Goal: Task Accomplishment & Management: Use online tool/utility

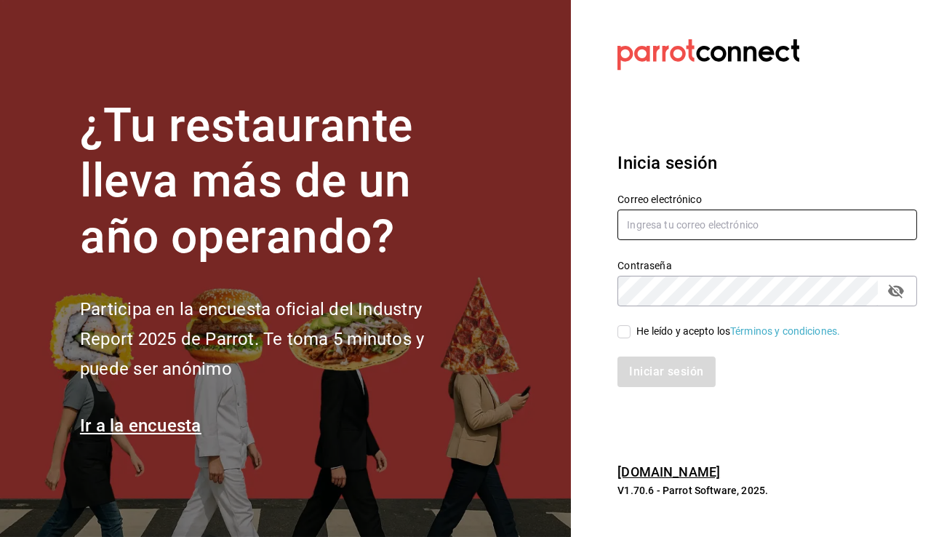
click at [643, 223] on input "text" at bounding box center [767, 224] width 300 height 31
type input "[EMAIL_ADDRESS][DOMAIN_NAME]"
click at [625, 333] on input "He leído y acepto los Términos y condiciones." at bounding box center [623, 331] width 13 height 13
checkbox input "true"
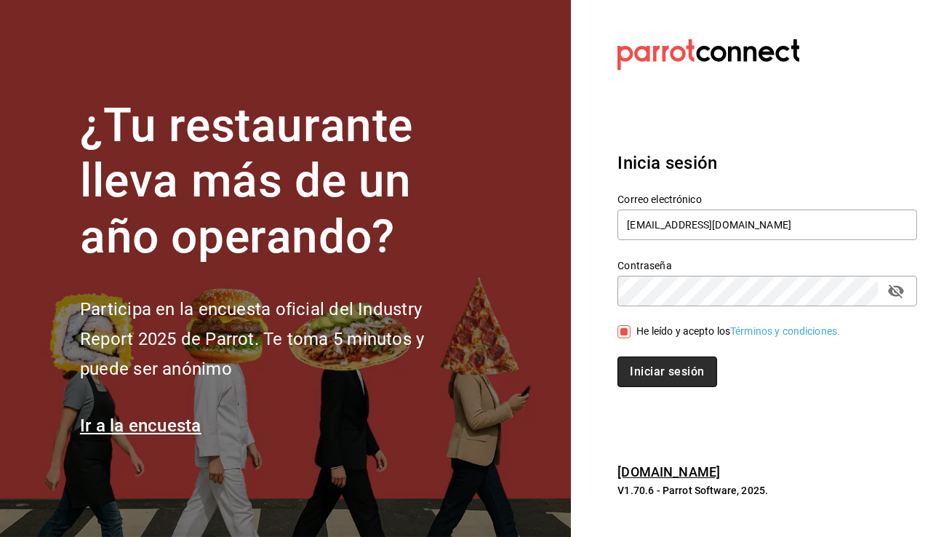
click at [647, 370] on button "Iniciar sesión" at bounding box center [666, 371] width 99 height 31
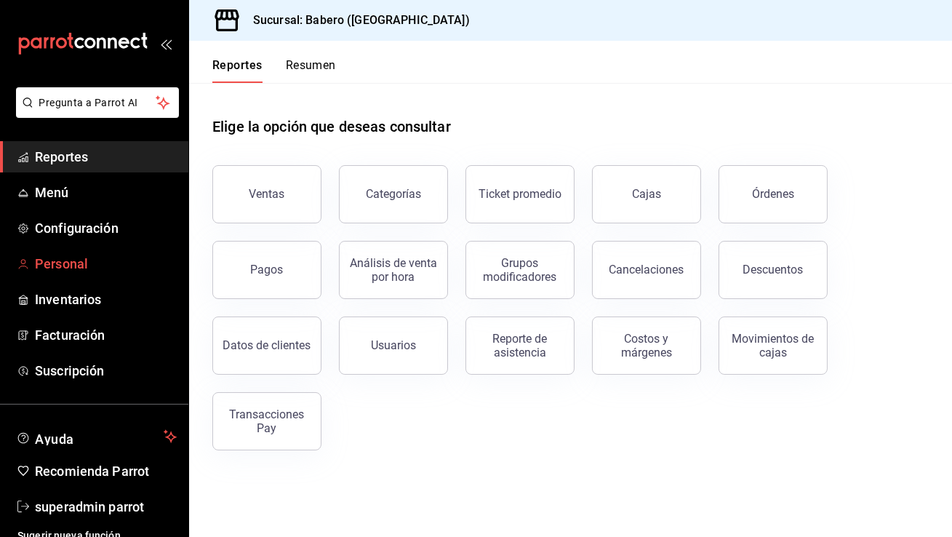
click at [75, 259] on span "Personal" at bounding box center [106, 264] width 142 height 20
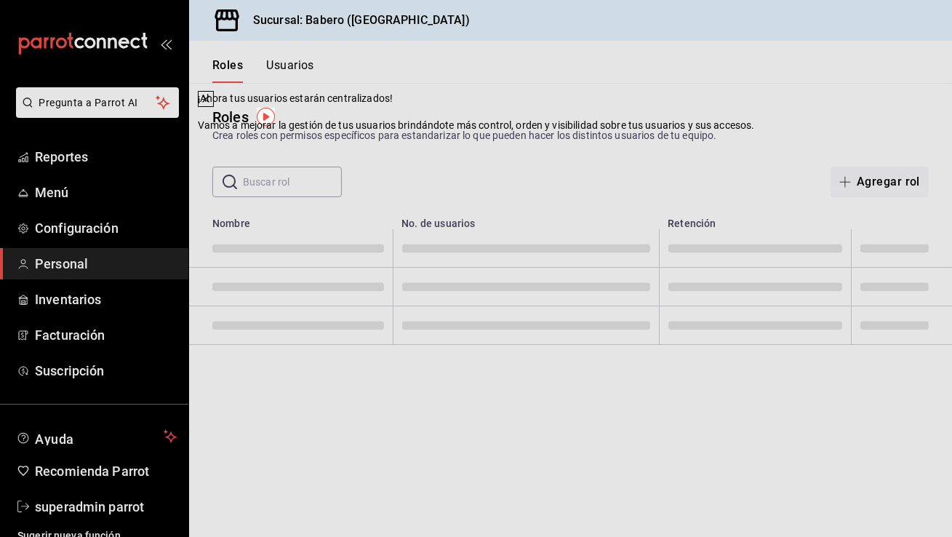
click at [281, 67] on div "¡Ahora tus usuarios estarán centralizados! Vamos a mejorar la gestión de tus us…" at bounding box center [476, 268] width 952 height 537
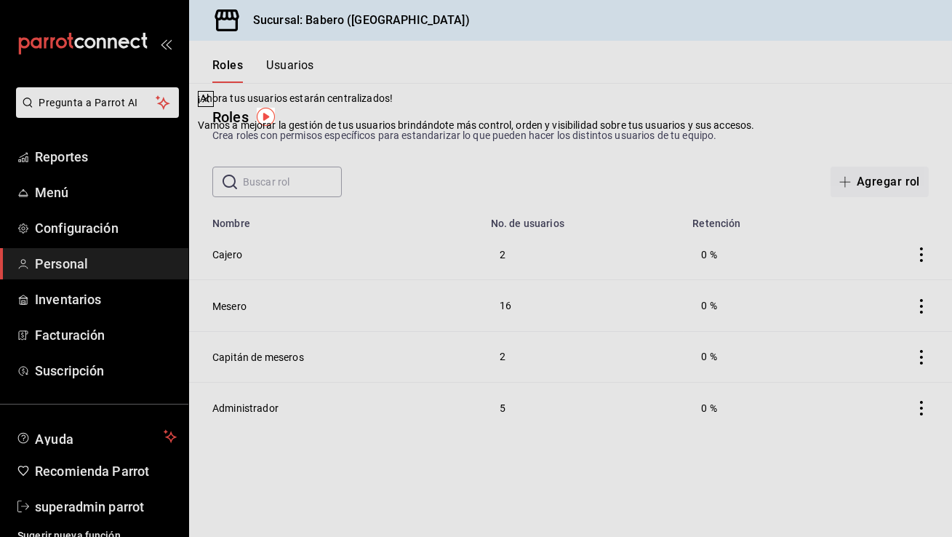
click at [293, 65] on div "¡Ahora tus usuarios estarán centralizados! Vamos a mejorar la gestión de tus us…" at bounding box center [476, 268] width 952 height 537
click at [212, 105] on icon at bounding box center [206, 99] width 12 height 12
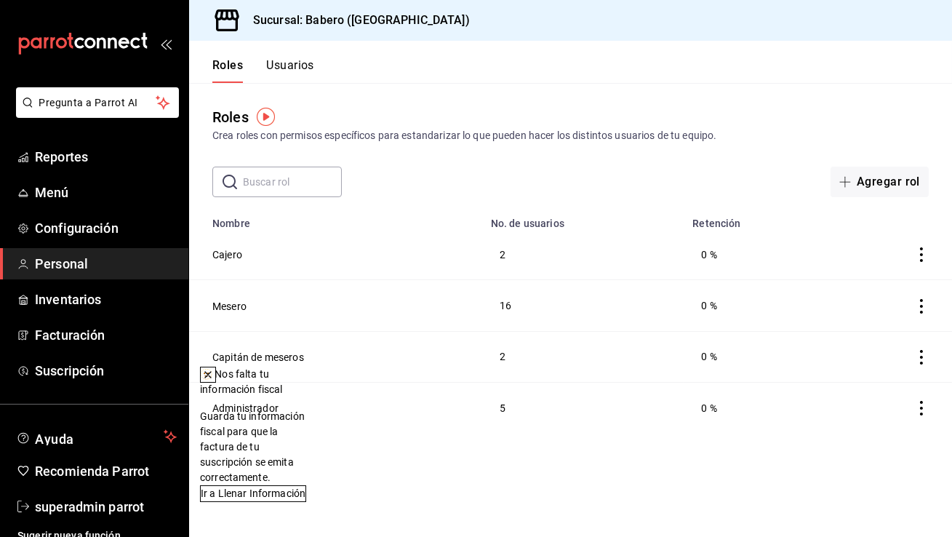
click at [303, 63] on button "Usuarios" at bounding box center [290, 70] width 48 height 25
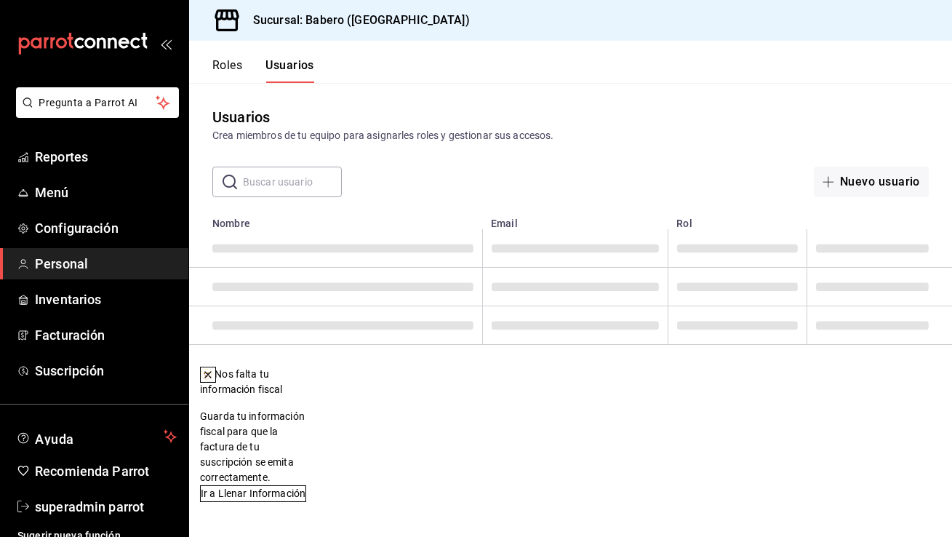
click at [214, 375] on icon at bounding box center [208, 375] width 12 height 12
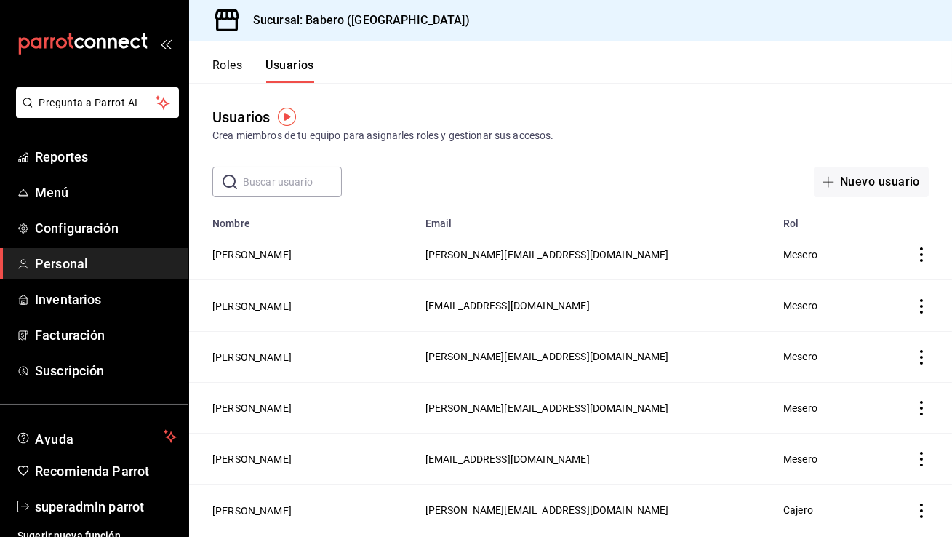
click at [676, 159] on div "Usuarios Crea miembros de tu equipo para asignarles roles y gestionar sus acces…" at bounding box center [570, 140] width 763 height 114
click at [868, 174] on button "Nuevo usuario" at bounding box center [871, 182] width 115 height 31
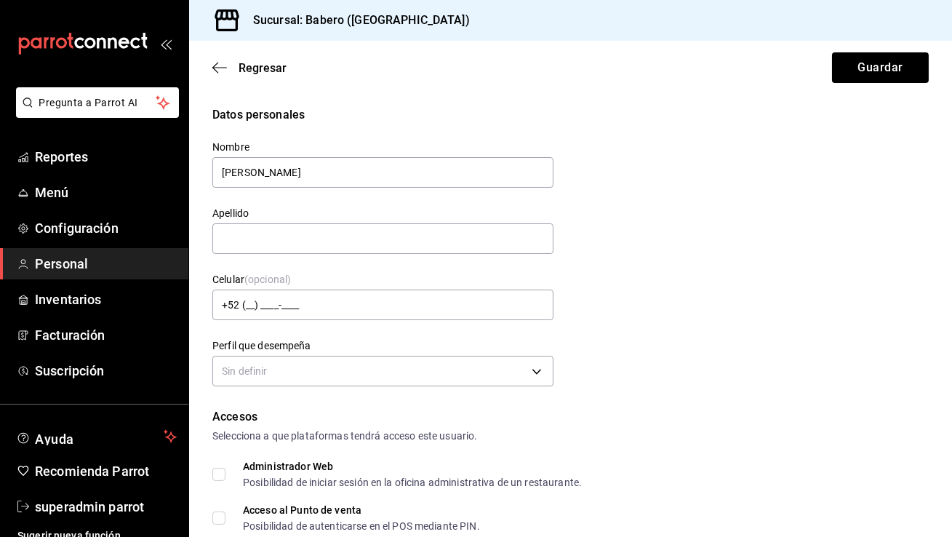
type input "Luis"
click at [297, 247] on input "text" at bounding box center [382, 238] width 341 height 31
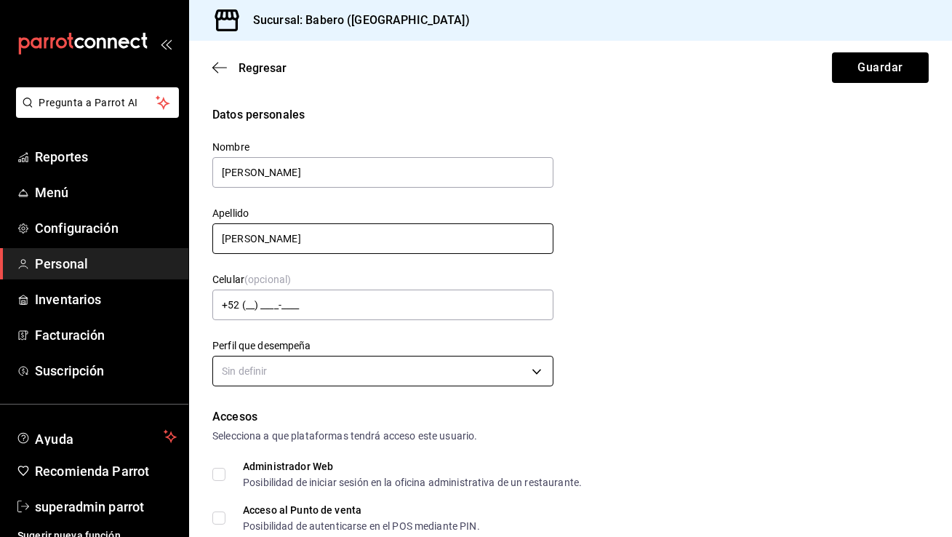
type input "Vargas"
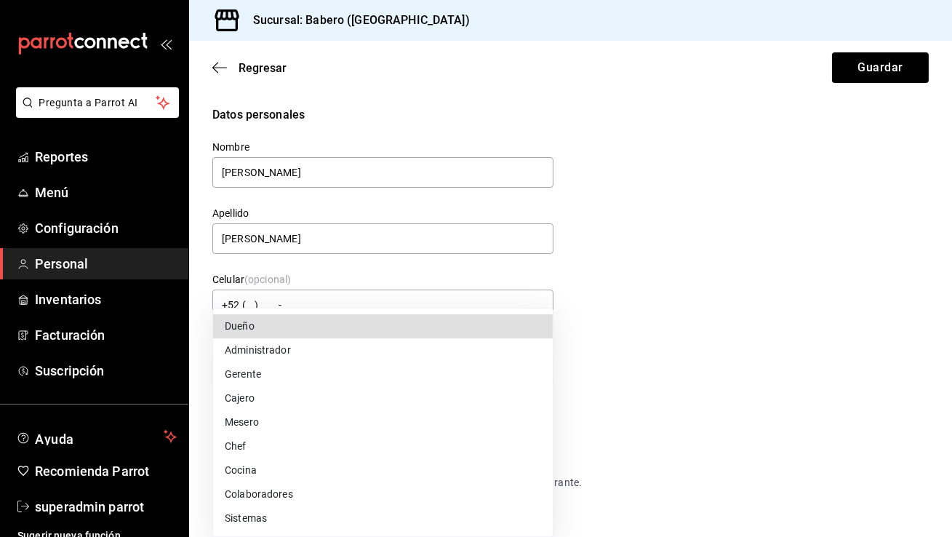
click at [296, 377] on body "Pregunta a Parrot AI Reportes Menú Configuración Personal Inventarios Facturaci…" at bounding box center [476, 268] width 952 height 537
click at [275, 345] on li "Administrador" at bounding box center [383, 350] width 340 height 24
type input "ADMIN"
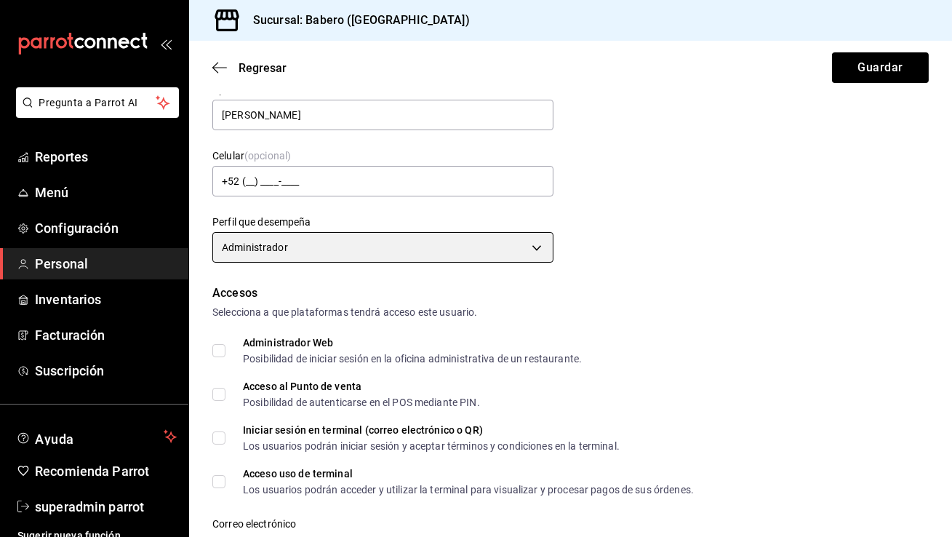
scroll to position [207, 0]
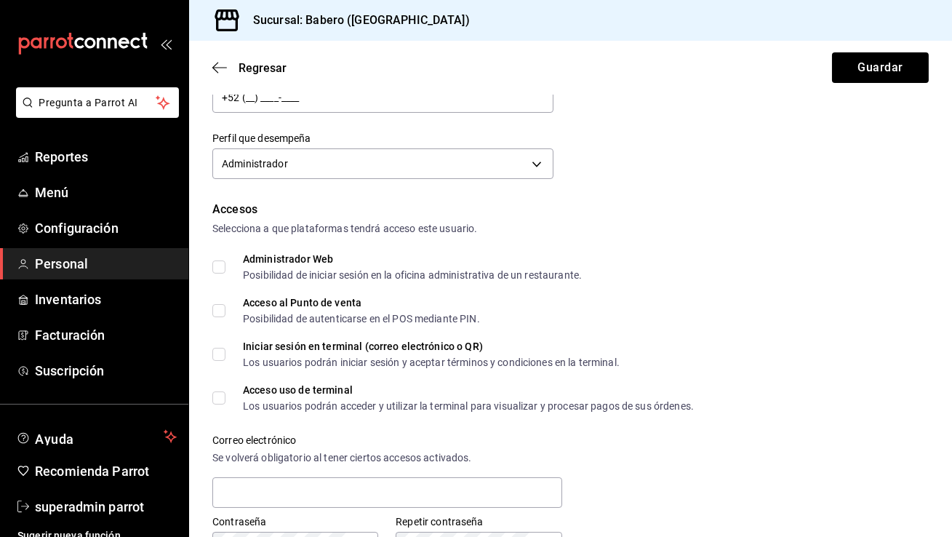
click at [222, 279] on label "Administrador Web Posibilidad de iniciar sesión en la oficina administrativa de…" at bounding box center [396, 267] width 369 height 26
click at [222, 273] on input "Administrador Web Posibilidad de iniciar sesión en la oficina administrativa de…" at bounding box center [218, 266] width 13 height 13
checkbox input "true"
click at [217, 306] on input "Acceso al Punto de venta Posibilidad de autenticarse en el POS mediante PIN." at bounding box center [218, 310] width 13 height 13
checkbox input "true"
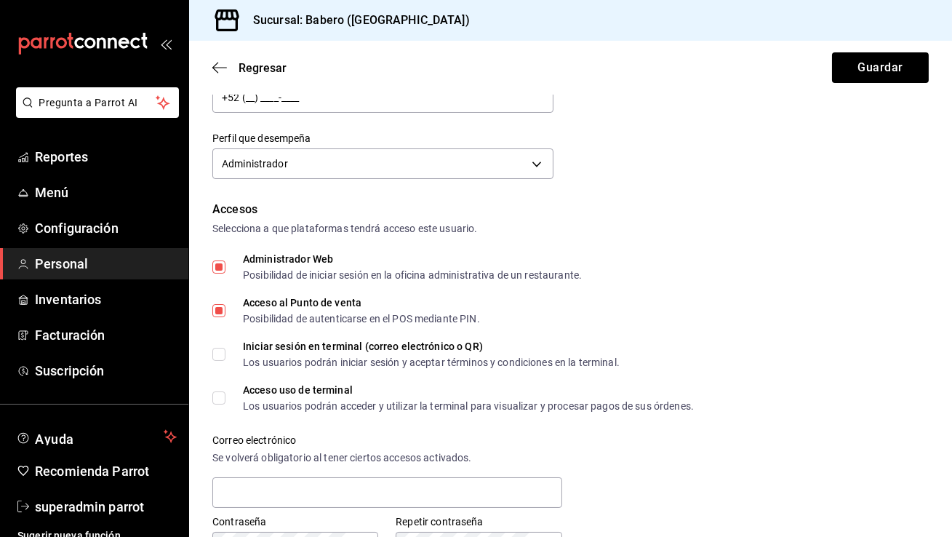
click at [217, 352] on input "Iniciar sesión en terminal (correo electrónico o QR) Los usuarios podrán inicia…" at bounding box center [218, 354] width 13 height 13
checkbox input "true"
click at [217, 399] on input "Acceso uso de terminal Los usuarios podrán acceder y utilizar la terminal para …" at bounding box center [218, 397] width 13 height 13
checkbox input "true"
click at [255, 483] on input "text" at bounding box center [387, 492] width 350 height 31
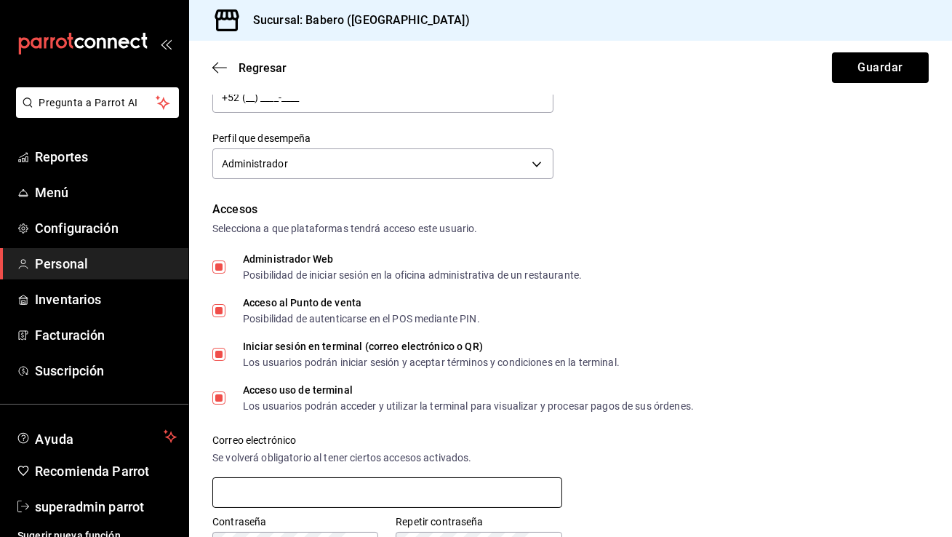
paste input "luis.vargas.se@gmail.com"
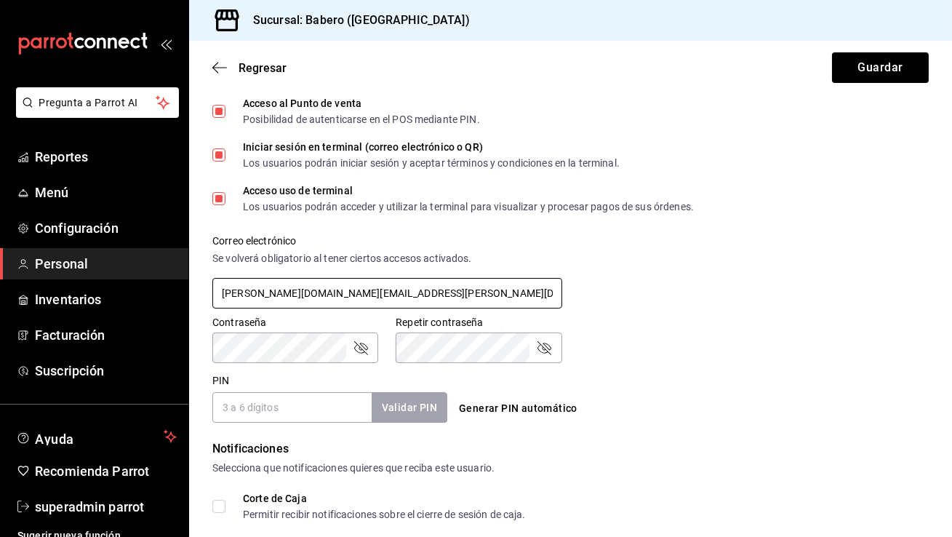
scroll to position [458, 0]
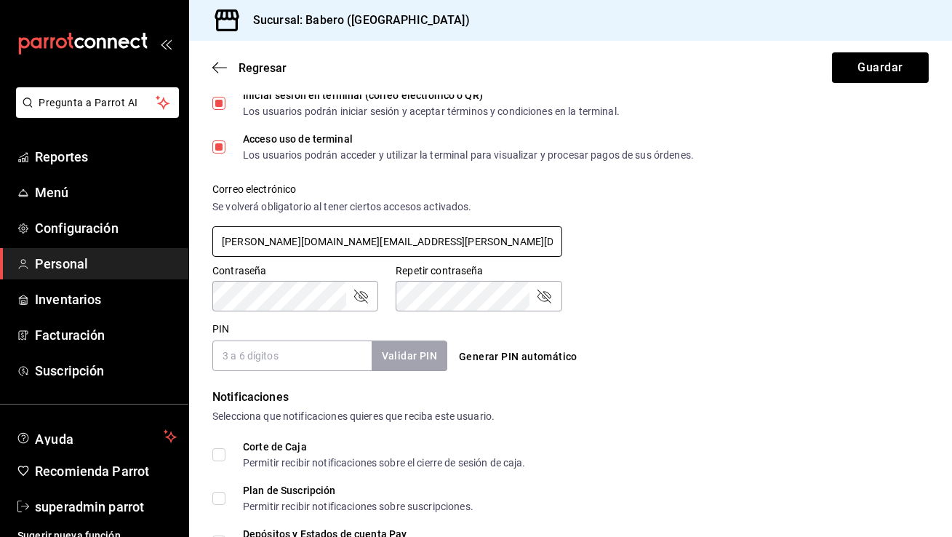
type input "luis.vargas.se@gmail.com"
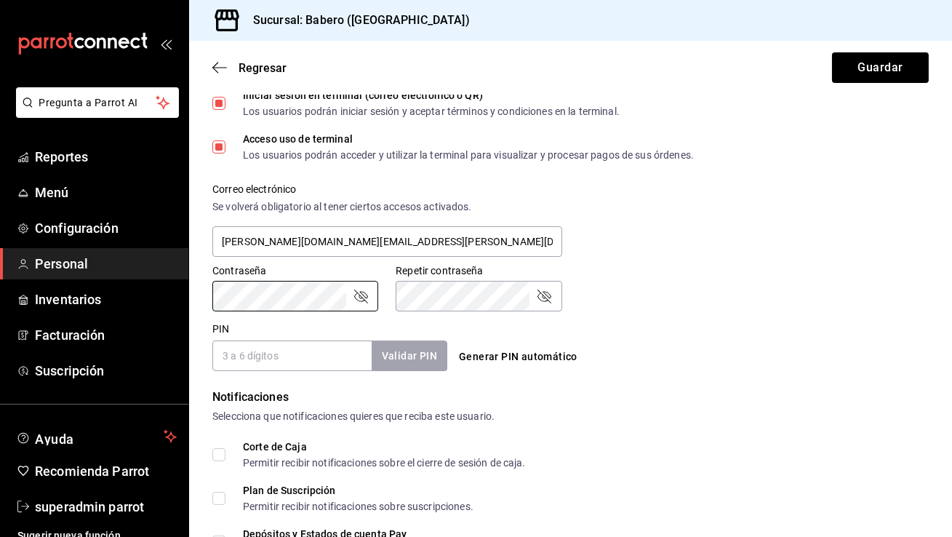
click at [306, 256] on div "Correo electrónico Se volverá obligatorio al tener ciertos accesos activados. l…" at bounding box center [387, 221] width 350 height 76
click at [361, 289] on icon "passwordField" at bounding box center [360, 295] width 17 height 17
click at [537, 295] on icon "passwordField" at bounding box center [544, 296] width 14 height 14
click at [299, 342] on input "PIN" at bounding box center [291, 355] width 159 height 31
click at [525, 355] on button "Generar PIN automático" at bounding box center [518, 356] width 130 height 27
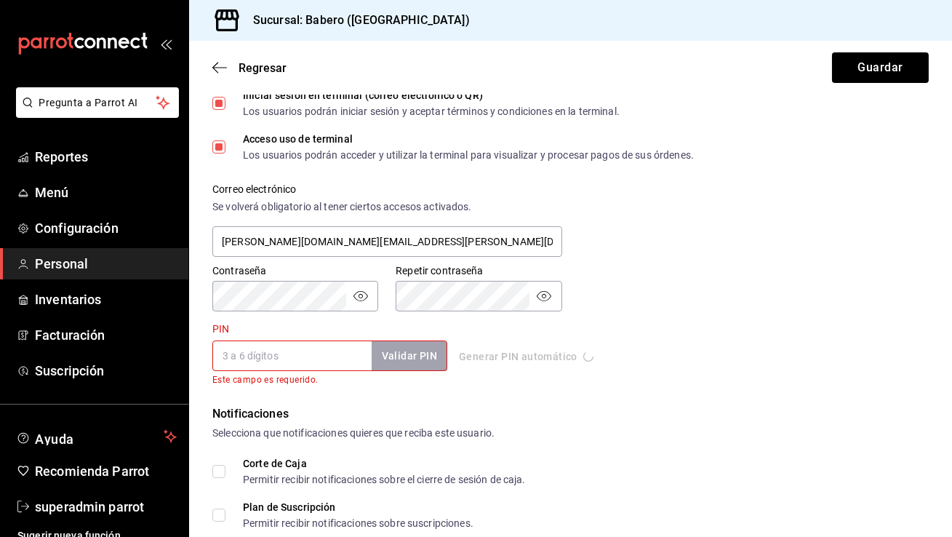
type input "0456"
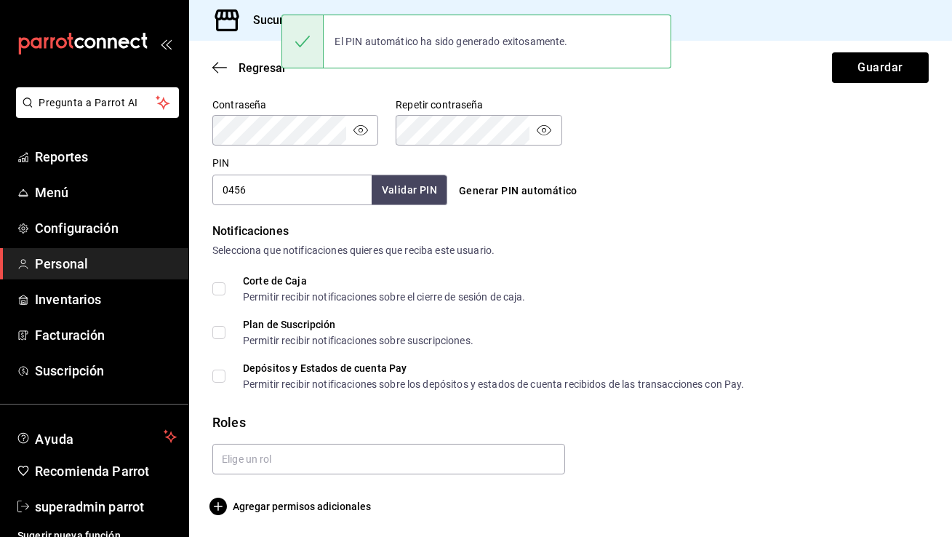
scroll to position [625, 0]
click at [221, 286] on input "Corte de Caja Permitir recibir notificaciones sobre el cierre de sesión de caja." at bounding box center [218, 287] width 13 height 13
checkbox input "true"
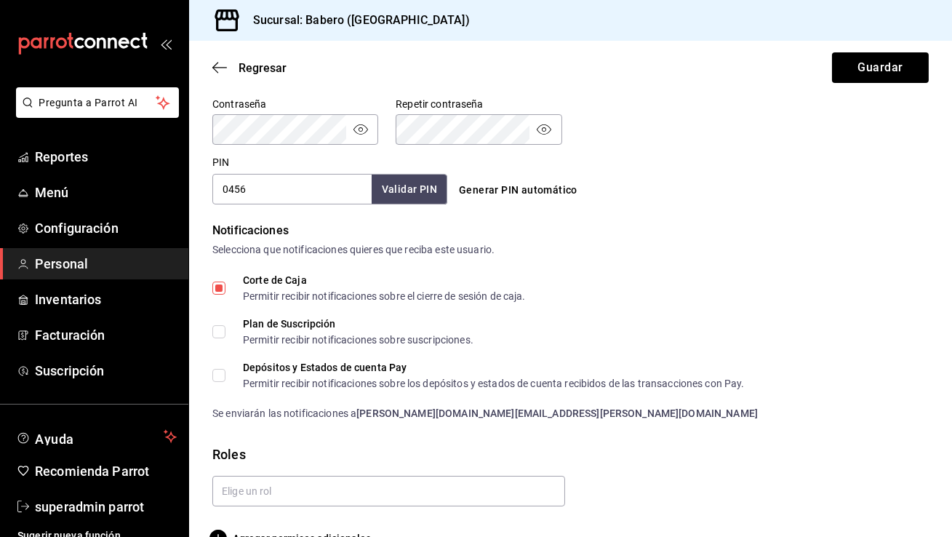
click at [221, 335] on input "Plan de Suscripción Permitir recibir notificaciones sobre suscripciones." at bounding box center [218, 331] width 13 height 13
checkbox input "true"
click at [220, 375] on input "Depósitos y Estados de cuenta Pay Permitir recibir notificaciones sobre los dep…" at bounding box center [218, 375] width 13 height 13
checkbox input "true"
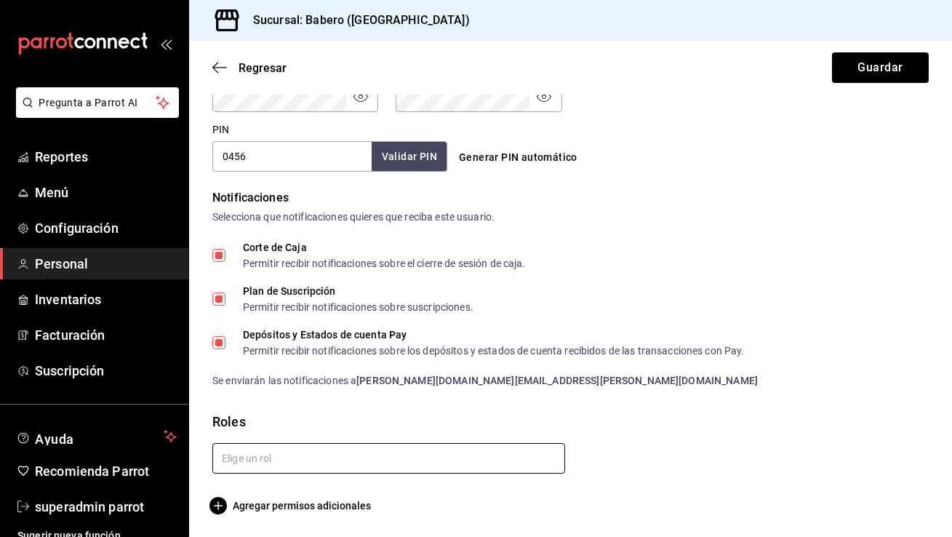
click at [286, 460] on input "text" at bounding box center [388, 458] width 353 height 31
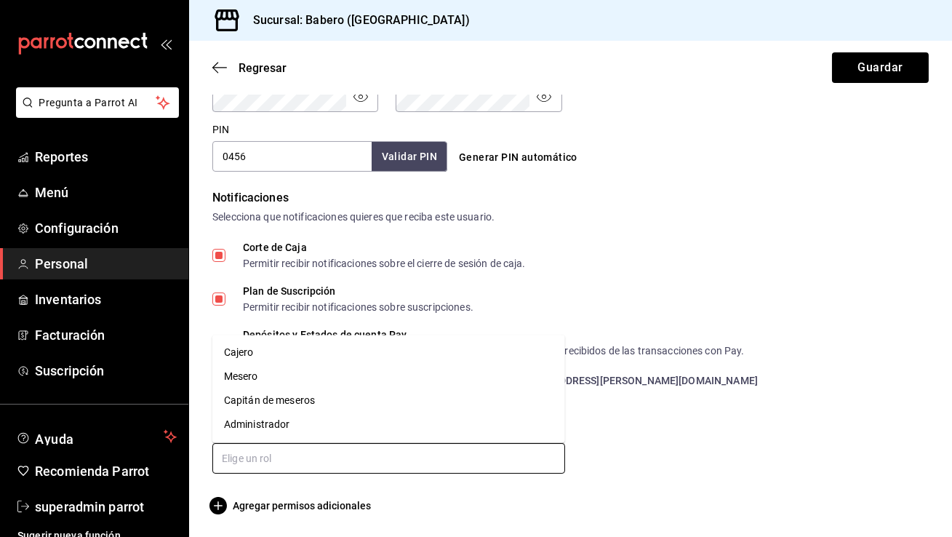
click at [335, 426] on li "Administrador" at bounding box center [388, 424] width 353 height 24
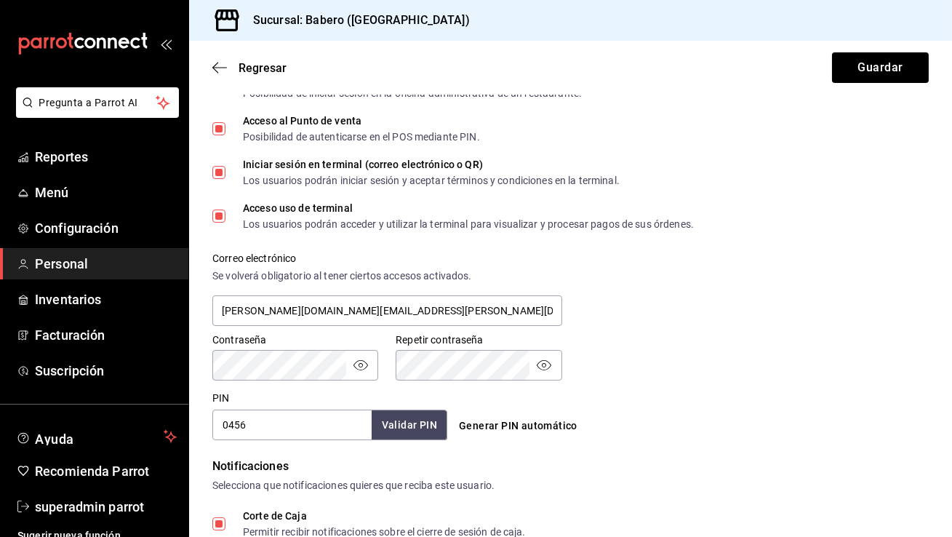
scroll to position [415, 0]
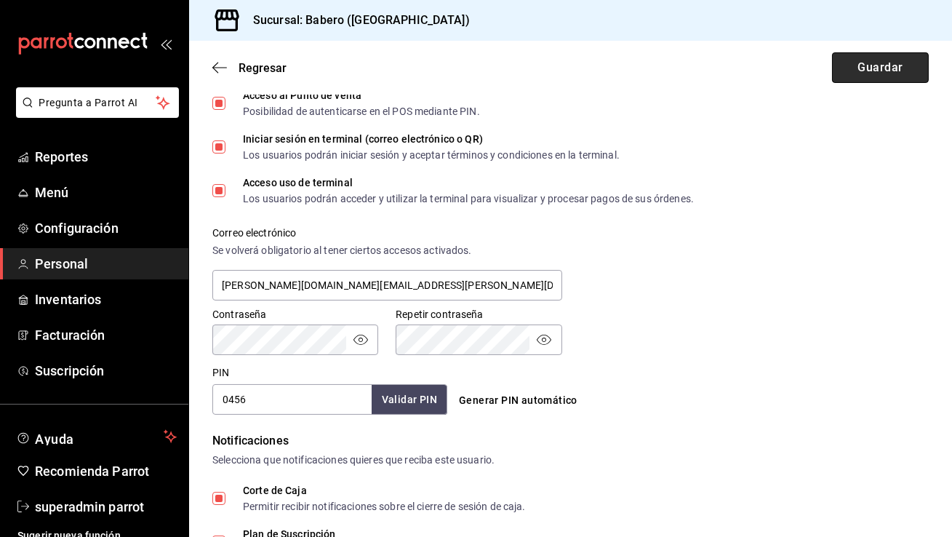
click at [879, 78] on button "Guardar" at bounding box center [880, 67] width 97 height 31
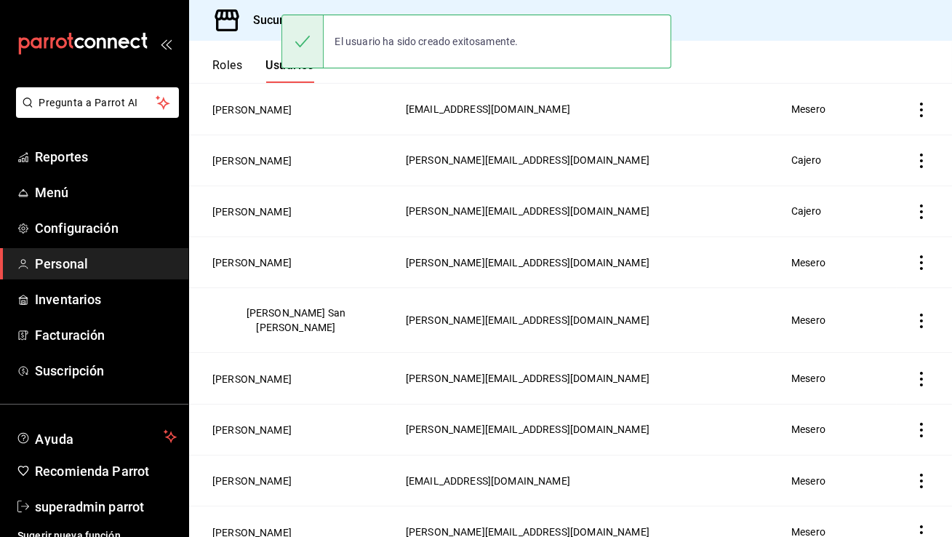
scroll to position [465, 0]
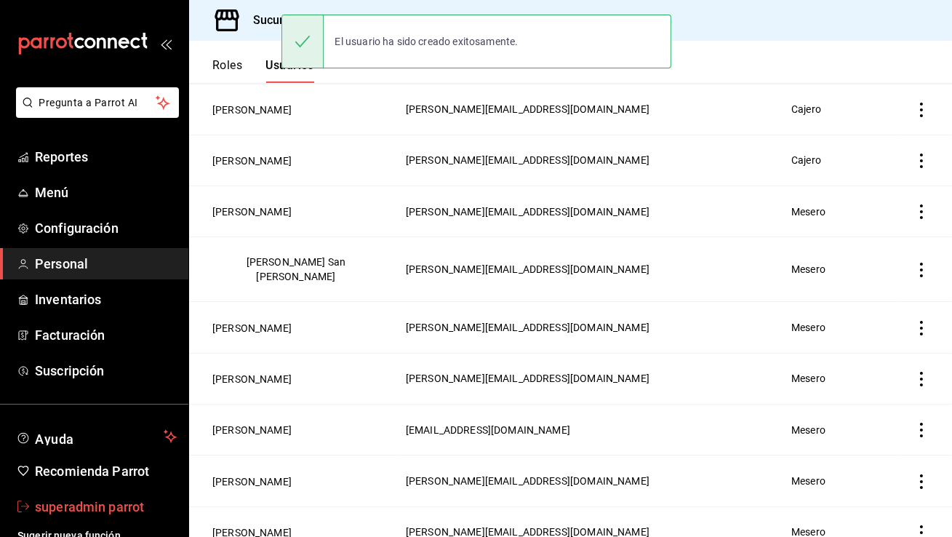
click at [122, 495] on link "superadmin parrot" at bounding box center [94, 506] width 188 height 31
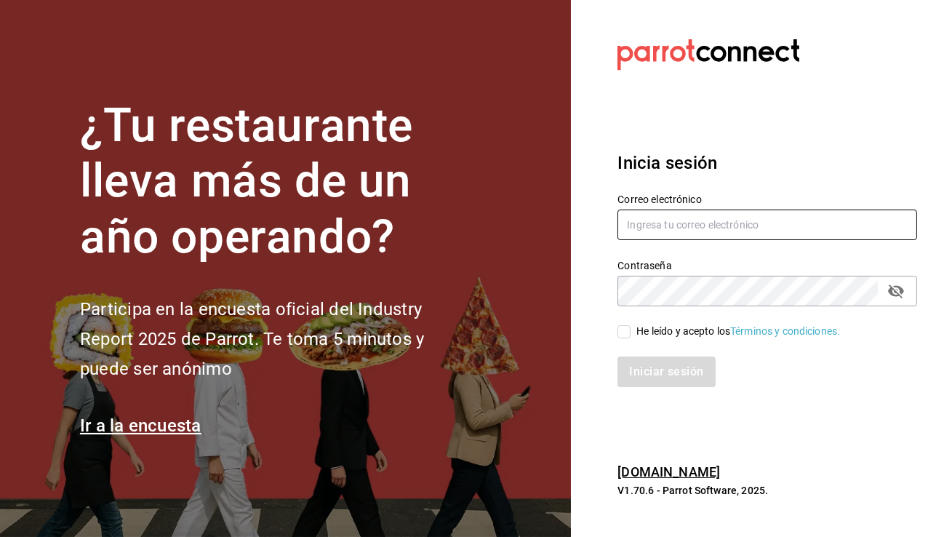
click at [692, 229] on input "text" at bounding box center [767, 224] width 300 height 31
type input "biberonrm@romanorte.com"
click at [627, 330] on input "He leído y acepto los Términos y condiciones." at bounding box center [623, 331] width 13 height 13
checkbox input "true"
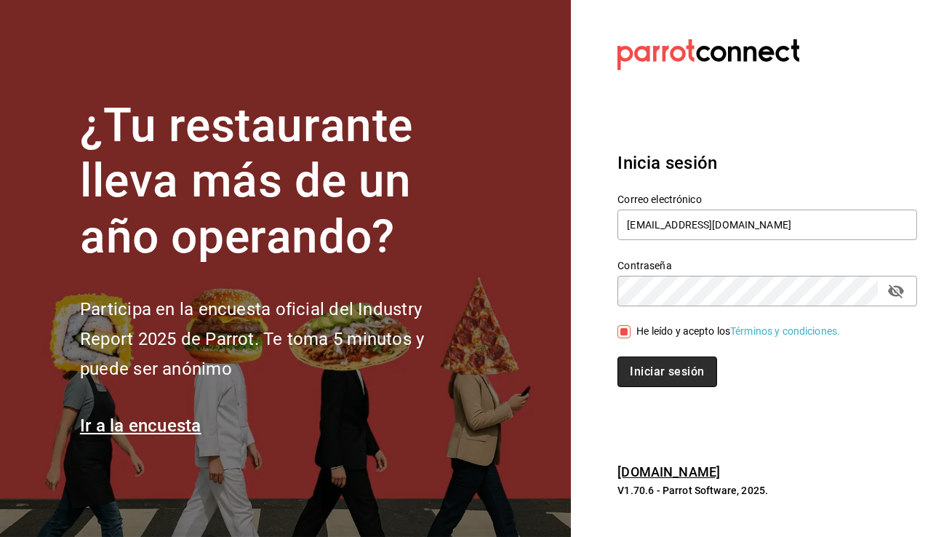
click at [645, 369] on button "Iniciar sesión" at bounding box center [666, 371] width 99 height 31
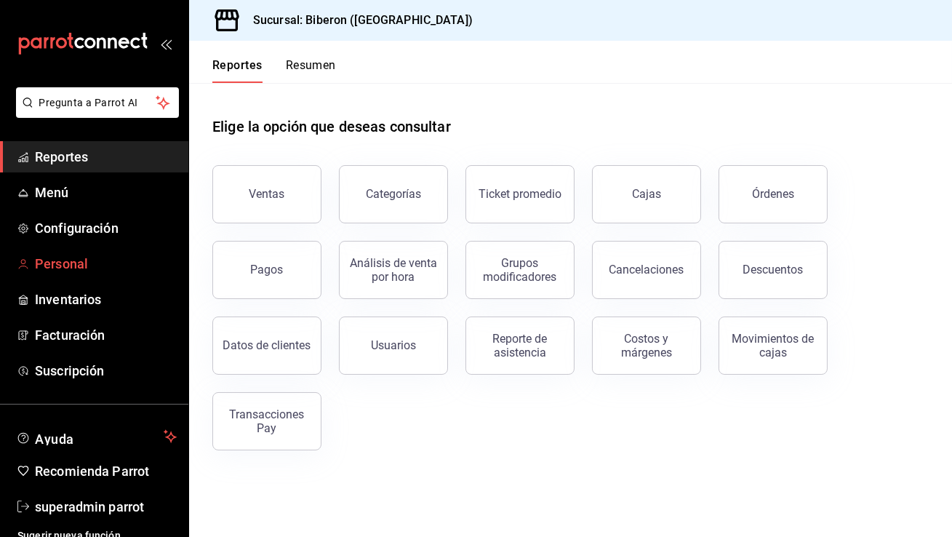
click at [78, 274] on link "Personal" at bounding box center [94, 263] width 188 height 31
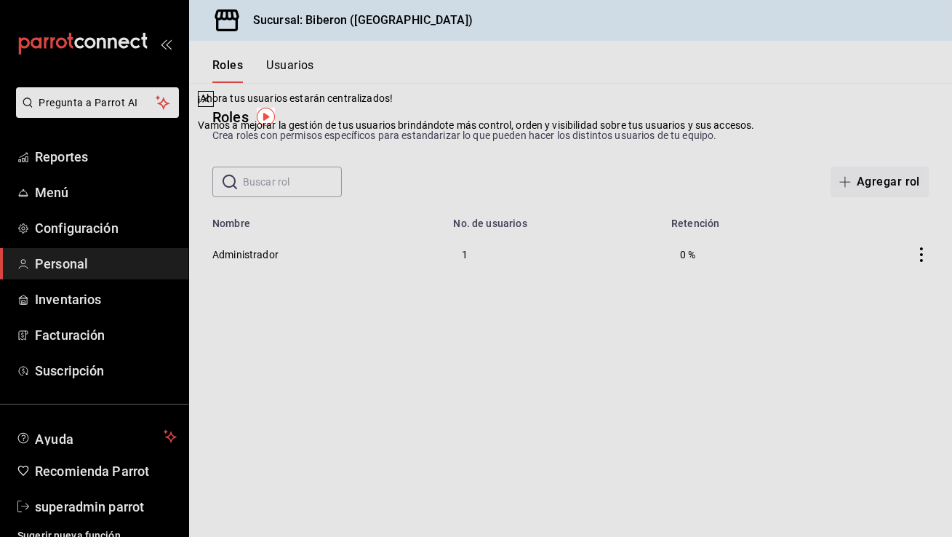
click at [212, 105] on icon at bounding box center [206, 99] width 12 height 12
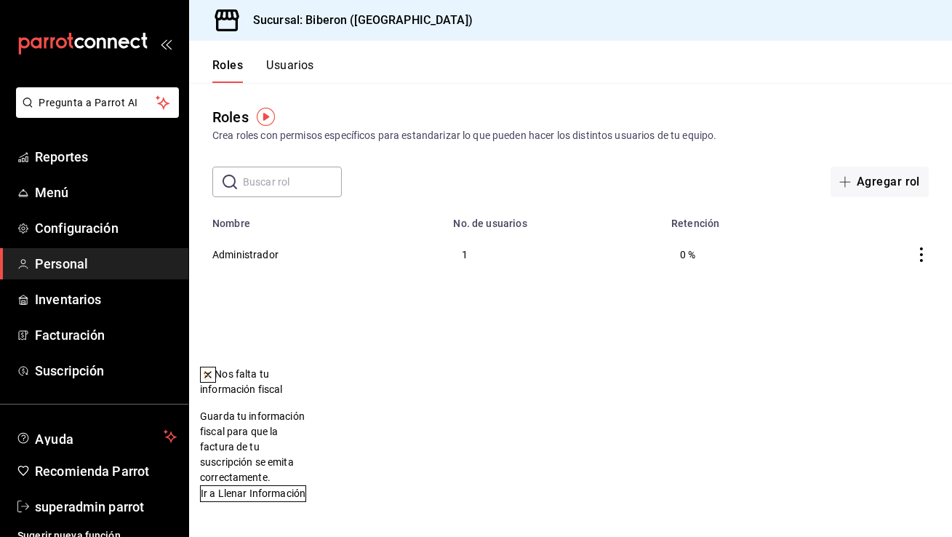
click at [296, 73] on button "Usuarios" at bounding box center [290, 70] width 48 height 25
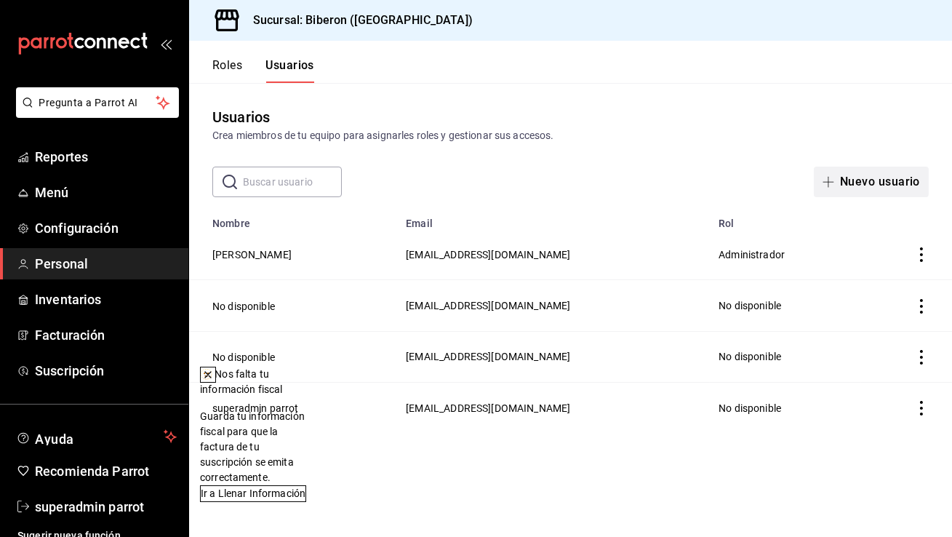
click at [879, 178] on button "Nuevo usuario" at bounding box center [871, 182] width 115 height 31
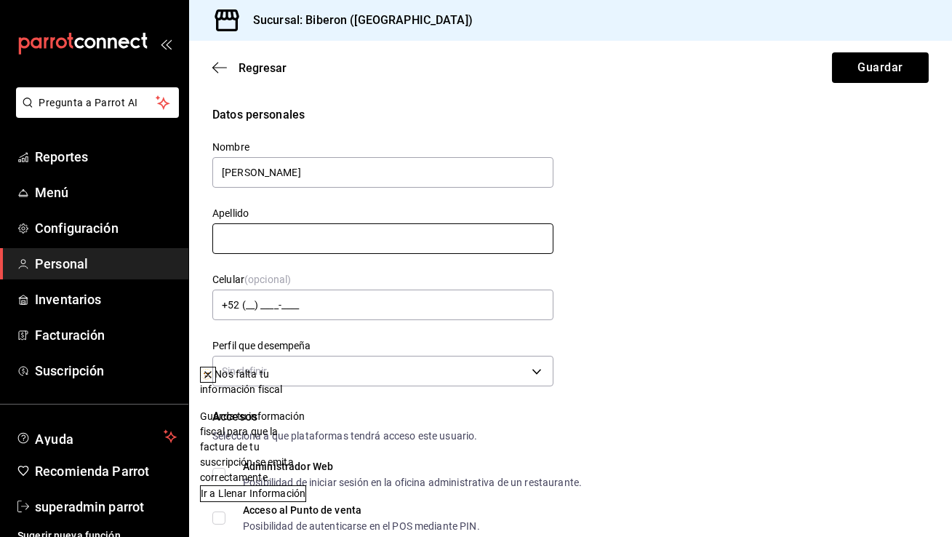
type input "Luis"
click at [460, 243] on input "text" at bounding box center [382, 238] width 341 height 31
type input "Vargas"
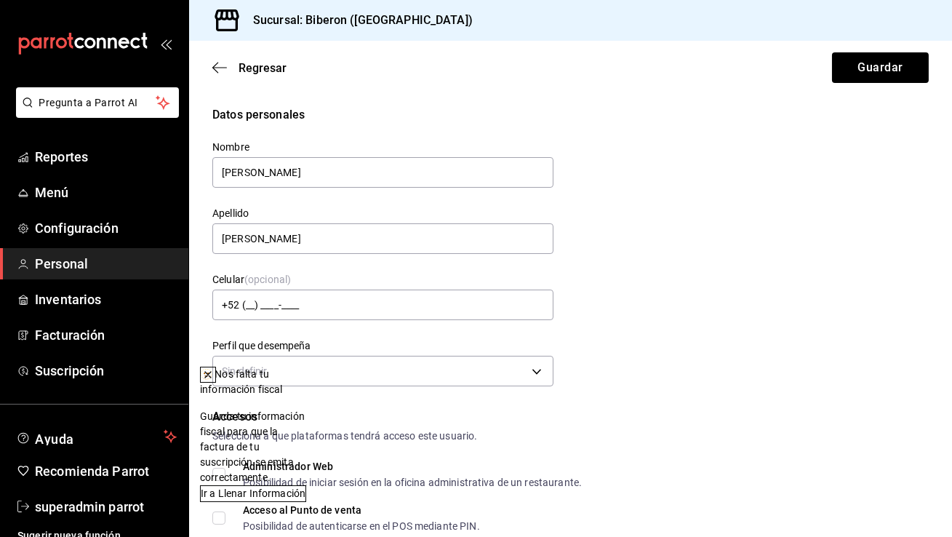
click at [214, 370] on icon at bounding box center [208, 375] width 12 height 12
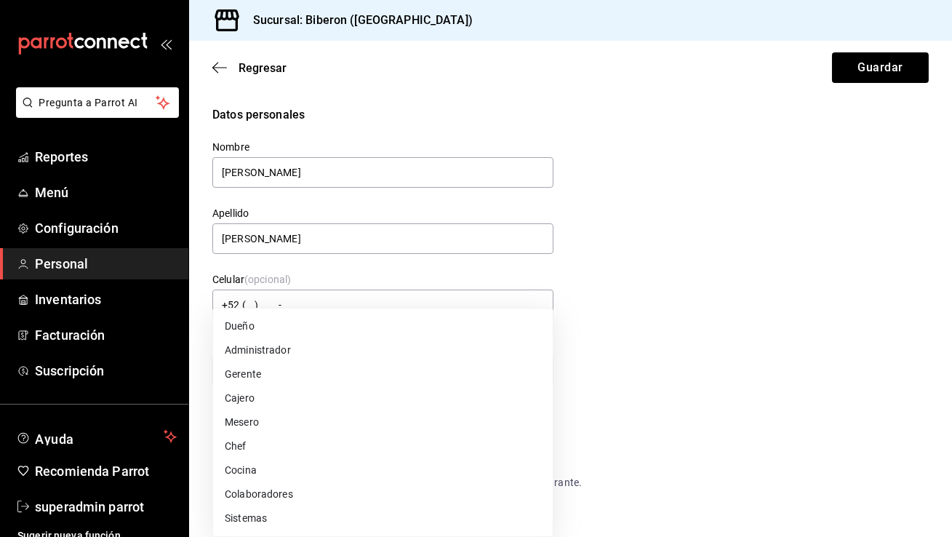
click at [476, 370] on body "Pregunta a Parrot AI Reportes Menú Configuración Personal Inventarios Facturaci…" at bounding box center [476, 268] width 952 height 537
click at [314, 351] on li "Administrador" at bounding box center [383, 350] width 340 height 24
type input "ADMIN"
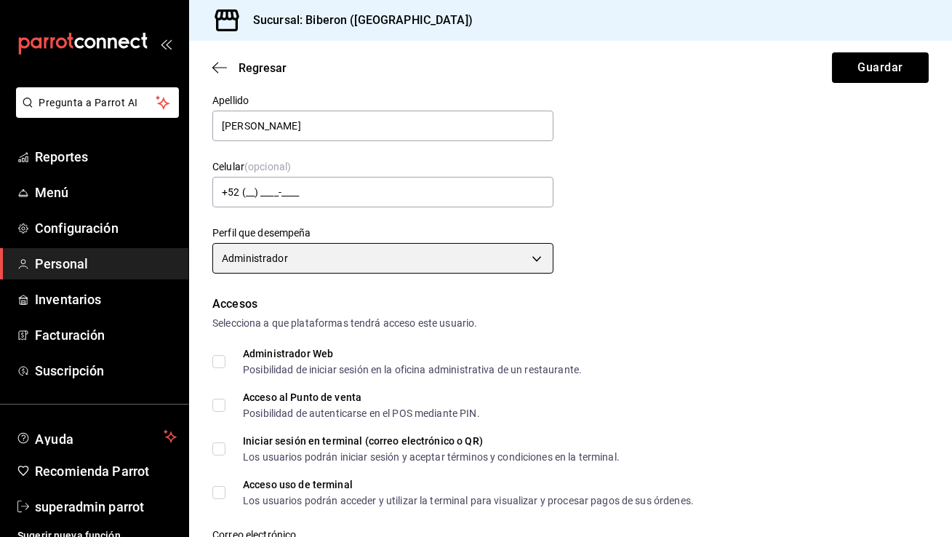
scroll to position [153, 0]
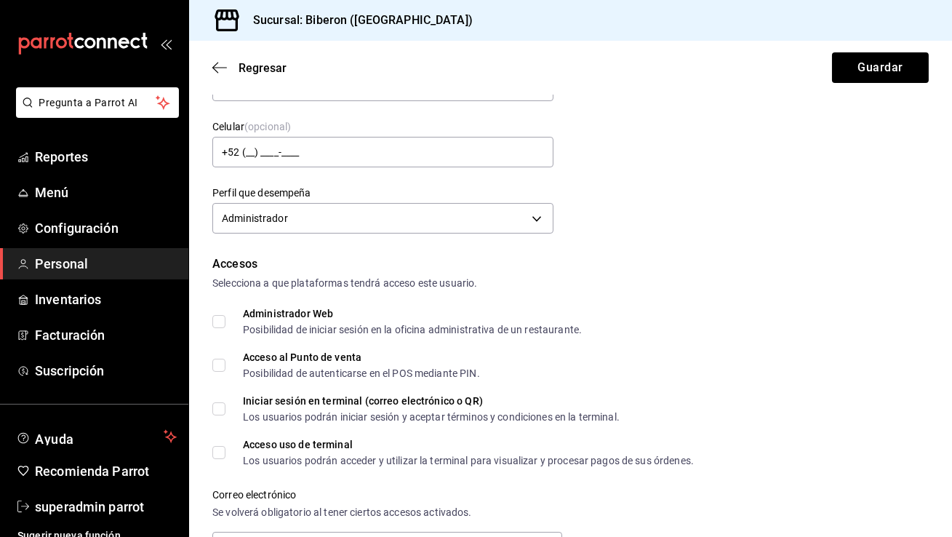
click at [219, 322] on input "Administrador Web Posibilidad de iniciar sesión en la oficina administrativa de…" at bounding box center [218, 321] width 13 height 13
checkbox input "true"
click at [221, 363] on input "Acceso al Punto de venta Posibilidad de autenticarse en el POS mediante PIN." at bounding box center [218, 365] width 13 height 13
checkbox input "true"
click at [220, 407] on input "Iniciar sesión en terminal (correo electrónico o QR) Los usuarios podrán inicia…" at bounding box center [218, 408] width 13 height 13
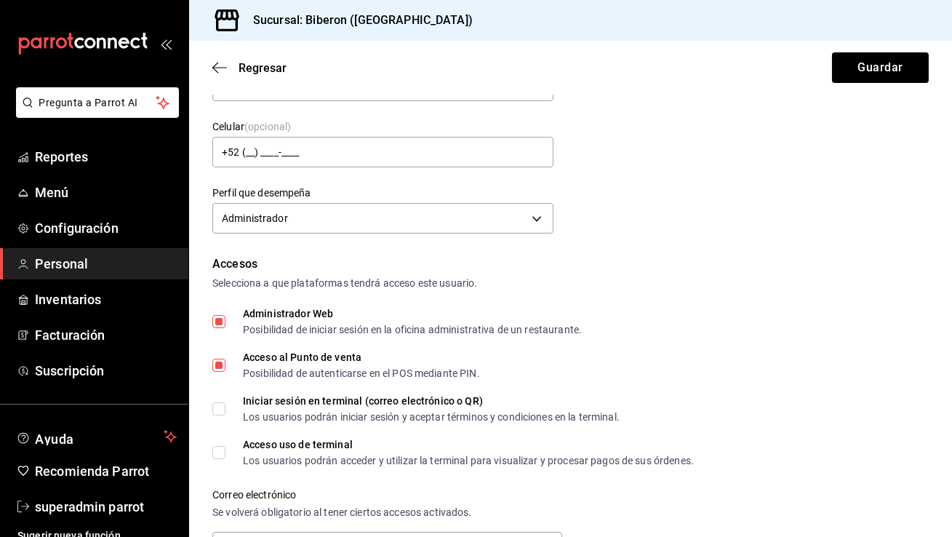
checkbox input "true"
click at [219, 453] on input "Acceso uso de terminal Los usuarios podrán acceder y utilizar la terminal para …" at bounding box center [218, 452] width 13 height 13
checkbox input "true"
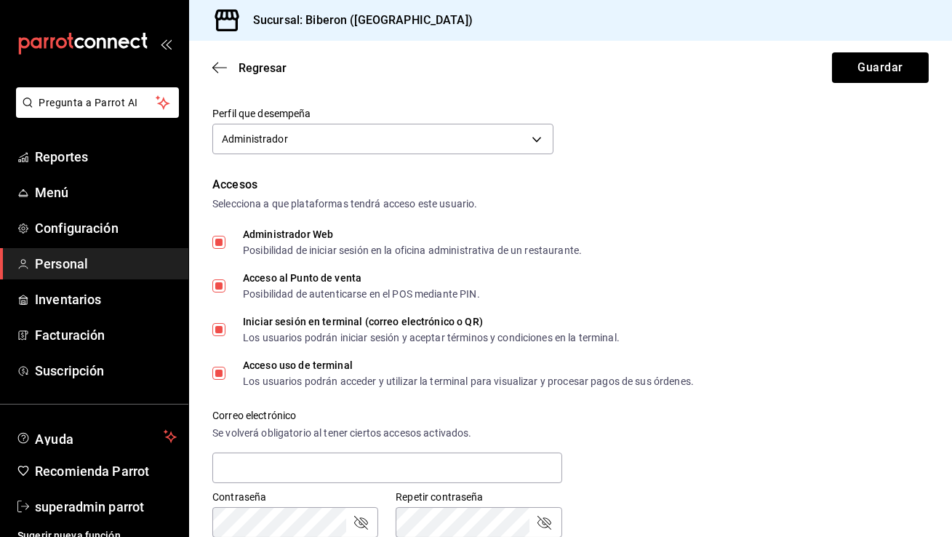
scroll to position [300, 0]
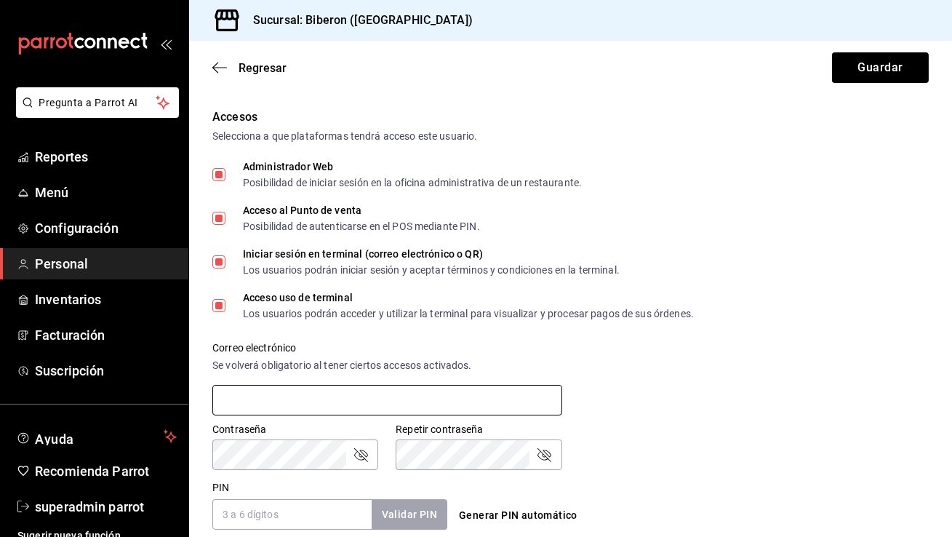
click at [256, 385] on input "text" at bounding box center [387, 400] width 350 height 31
paste input "en@vase.mx"
type input "en@vase.mx"
click at [269, 428] on label "Contraseña" at bounding box center [295, 430] width 166 height 10
click at [367, 455] on icon "passwordField" at bounding box center [361, 455] width 14 height 14
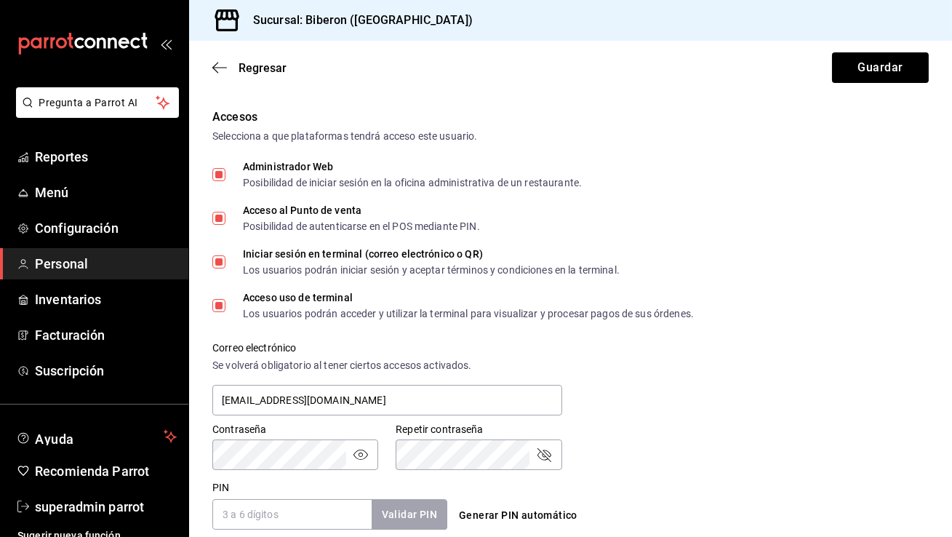
click at [545, 451] on icon "passwordField" at bounding box center [544, 455] width 14 height 14
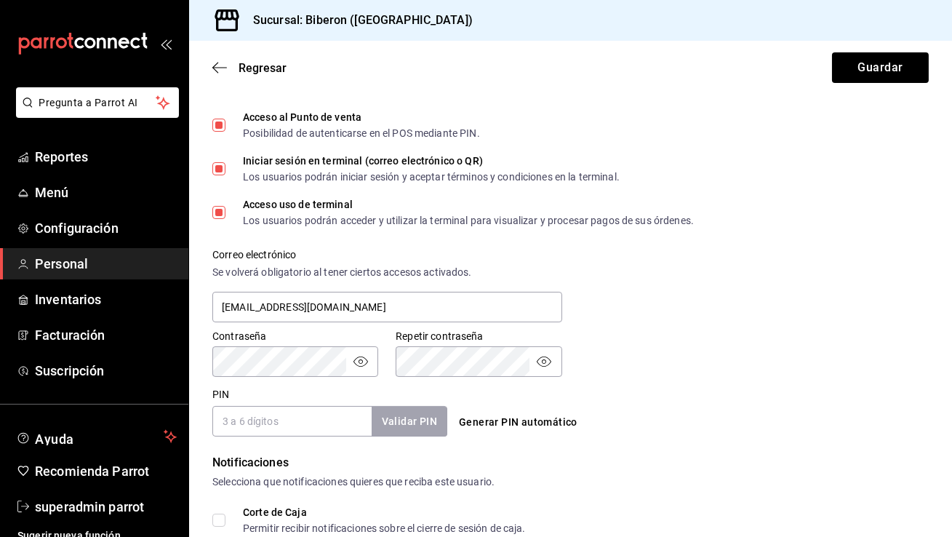
scroll to position [433, 0]
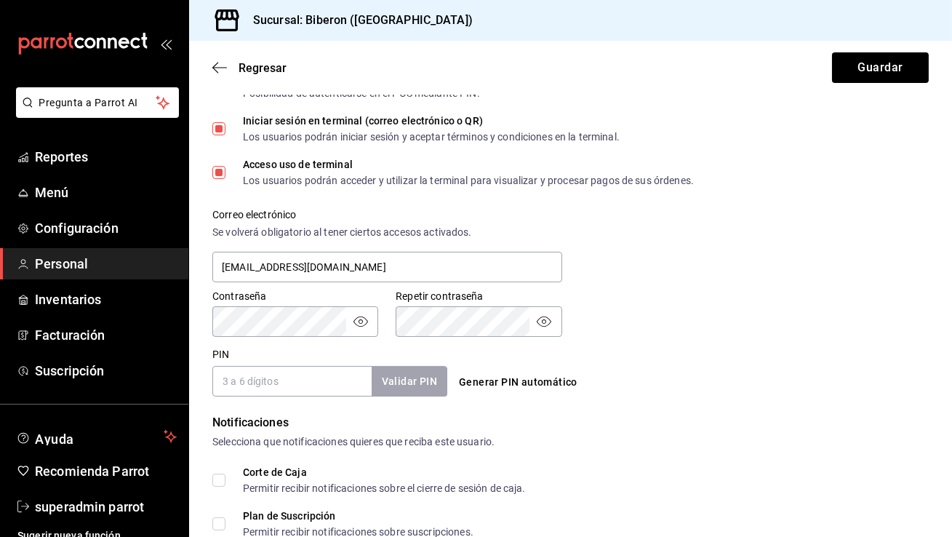
click at [516, 386] on button "Generar PIN automático" at bounding box center [518, 382] width 130 height 27
type input "7882"
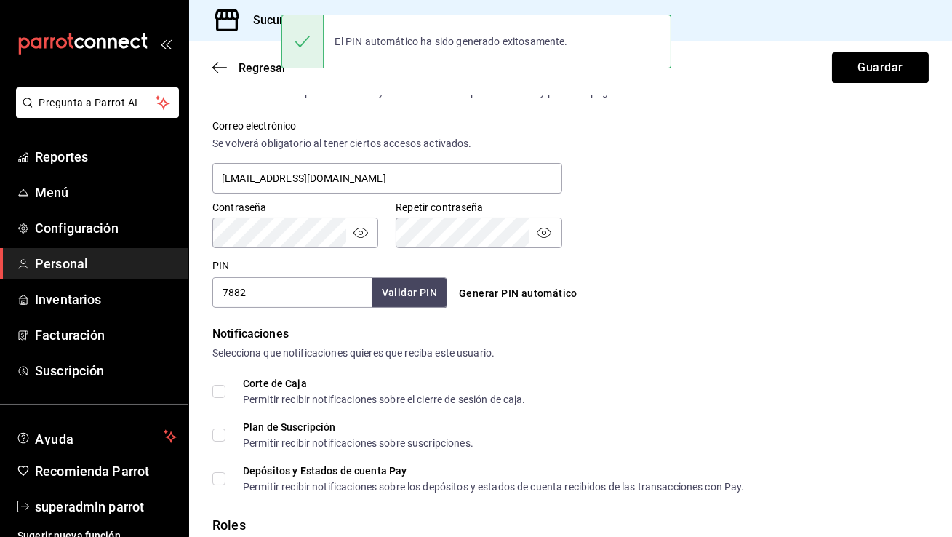
scroll to position [585, 0]
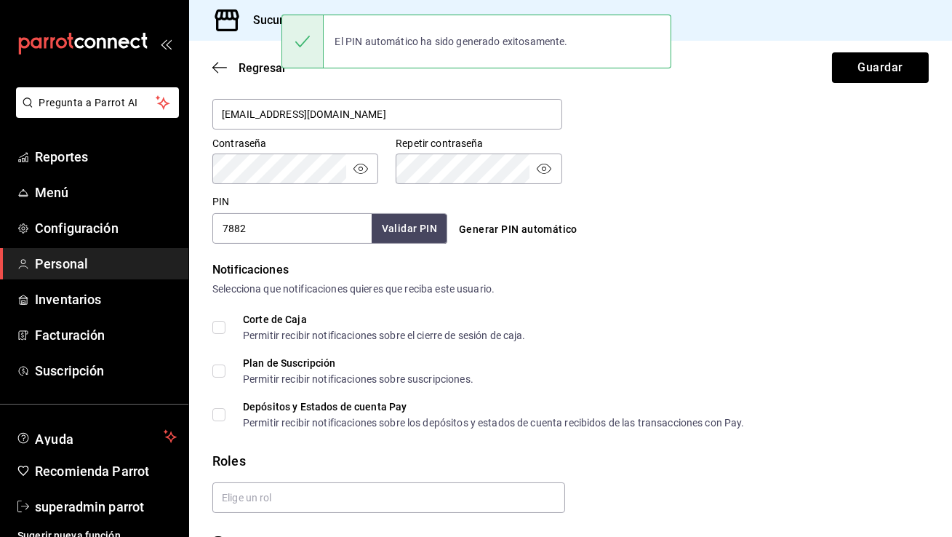
click at [217, 324] on input "Corte de Caja Permitir recibir notificaciones sobre el cierre de sesión de caja." at bounding box center [218, 327] width 13 height 13
checkbox input "true"
click at [218, 369] on input "Plan de Suscripción Permitir recibir notificaciones sobre suscripciones." at bounding box center [218, 370] width 13 height 13
checkbox input "true"
click at [217, 412] on input "Depósitos y Estados de cuenta Pay Permitir recibir notificaciones sobre los dep…" at bounding box center [218, 414] width 13 height 13
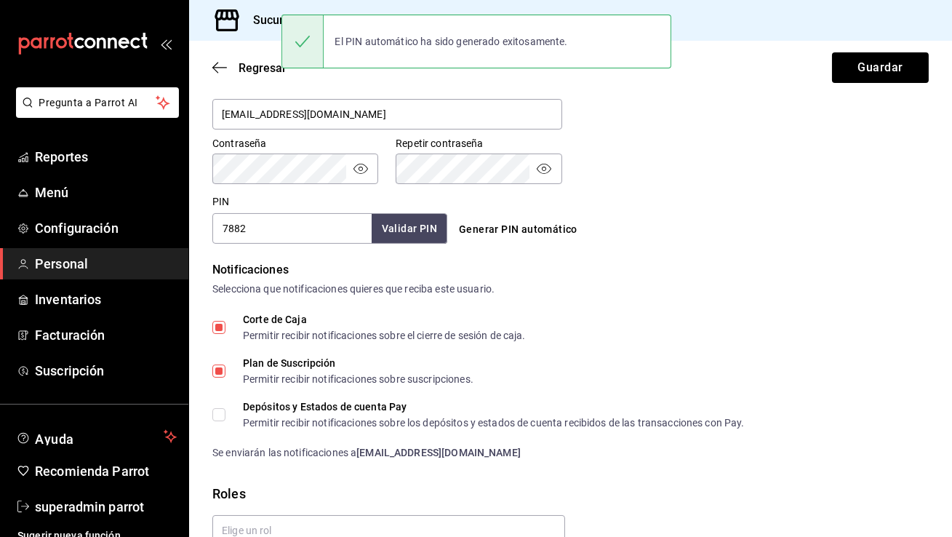
checkbox input "true"
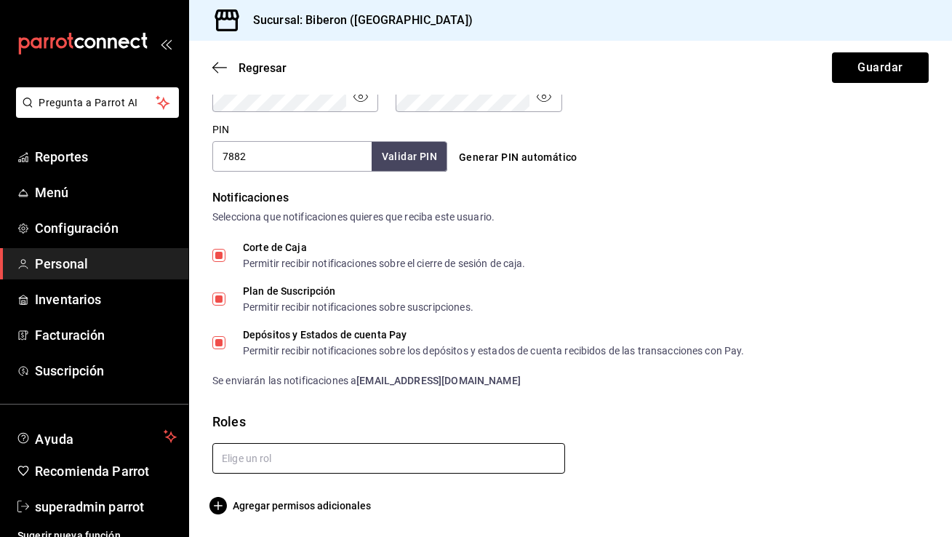
click at [359, 457] on input "text" at bounding box center [388, 458] width 353 height 31
click at [290, 488] on li "Administrador" at bounding box center [388, 491] width 353 height 24
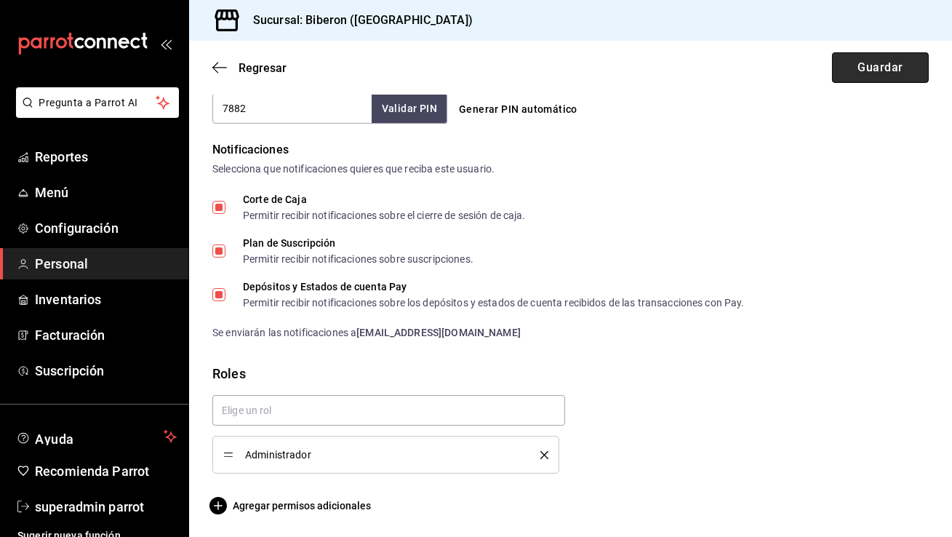
click at [884, 66] on button "Guardar" at bounding box center [880, 67] width 97 height 31
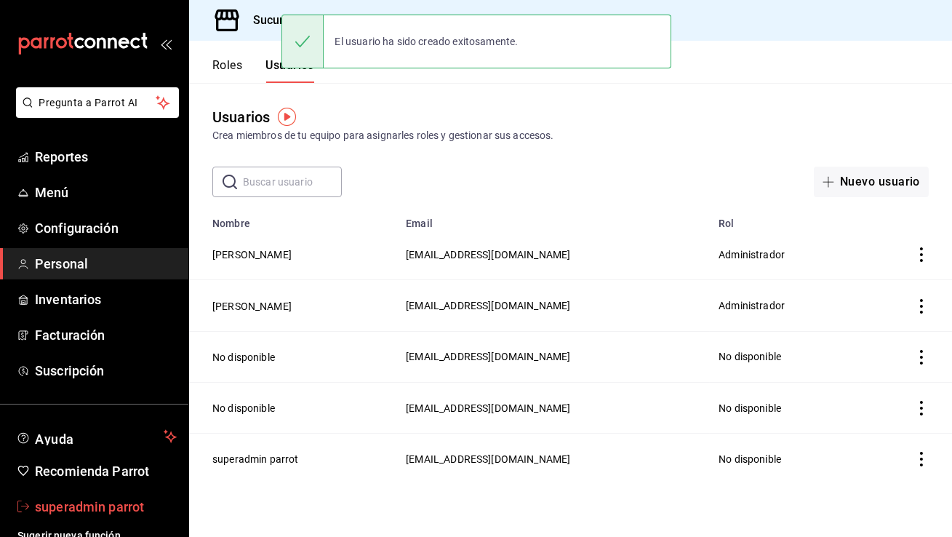
click at [55, 513] on span "superadmin parrot" at bounding box center [106, 507] width 142 height 20
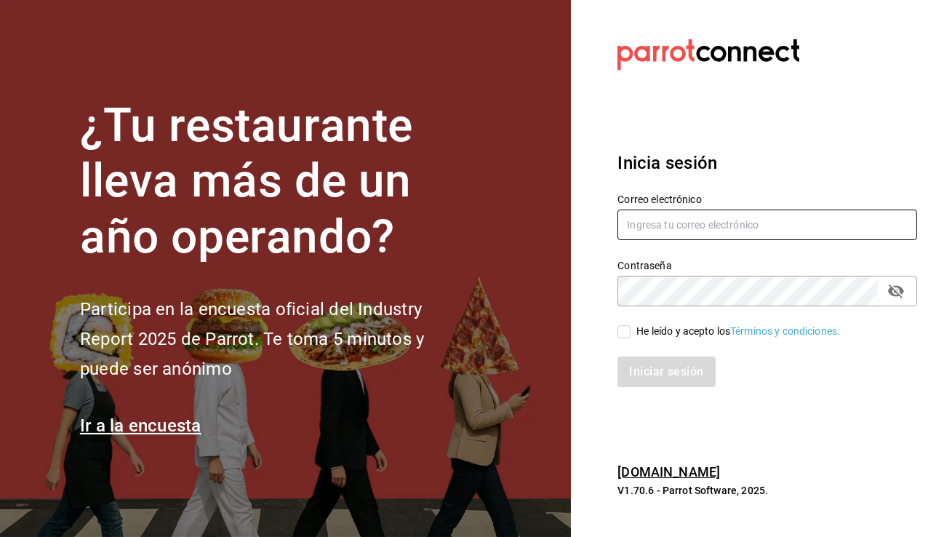
click at [647, 235] on input "text" at bounding box center [767, 224] width 300 height 31
type input "negrito@chiapas.com"
click at [620, 333] on input "He leído y acepto los Términos y condiciones." at bounding box center [623, 331] width 13 height 13
checkbox input "true"
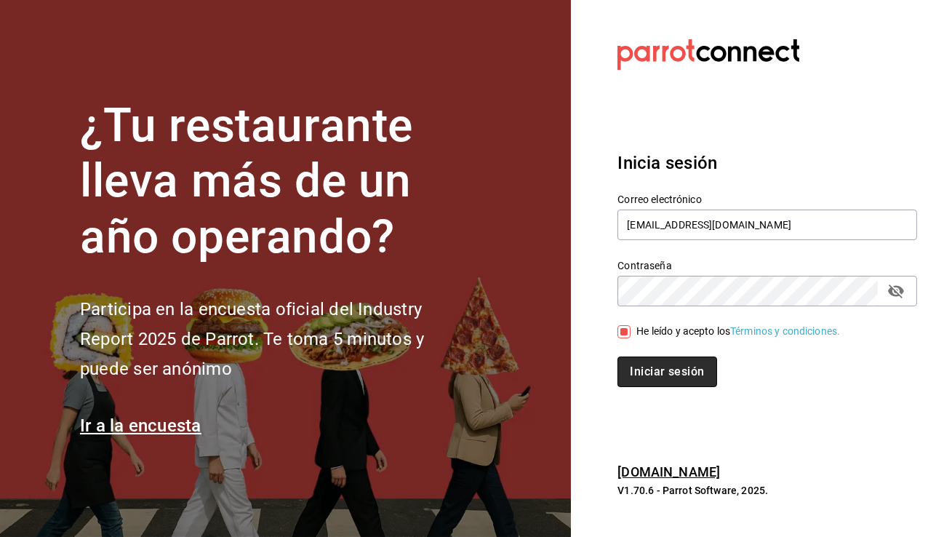
click at [657, 377] on button "Iniciar sesión" at bounding box center [666, 371] width 99 height 31
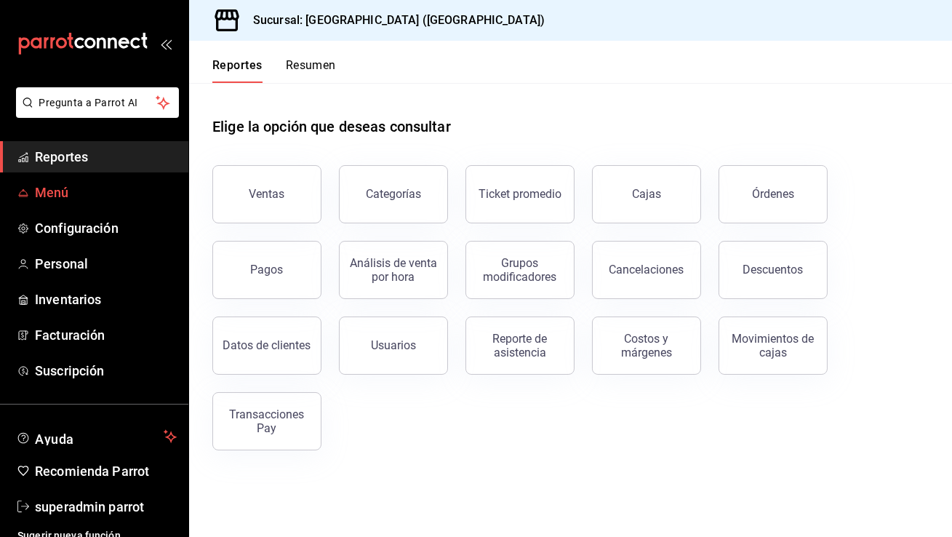
click at [65, 196] on span "Menú" at bounding box center [106, 193] width 142 height 20
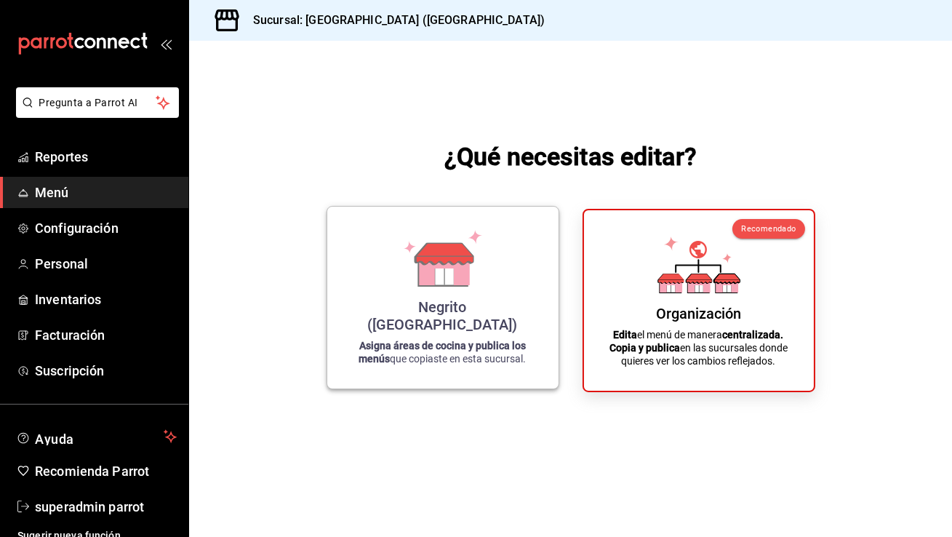
click at [492, 284] on div "Negrito (Chiapas) Asigna áreas de cocina y publica los menús que copiaste en es…" at bounding box center [443, 297] width 196 height 159
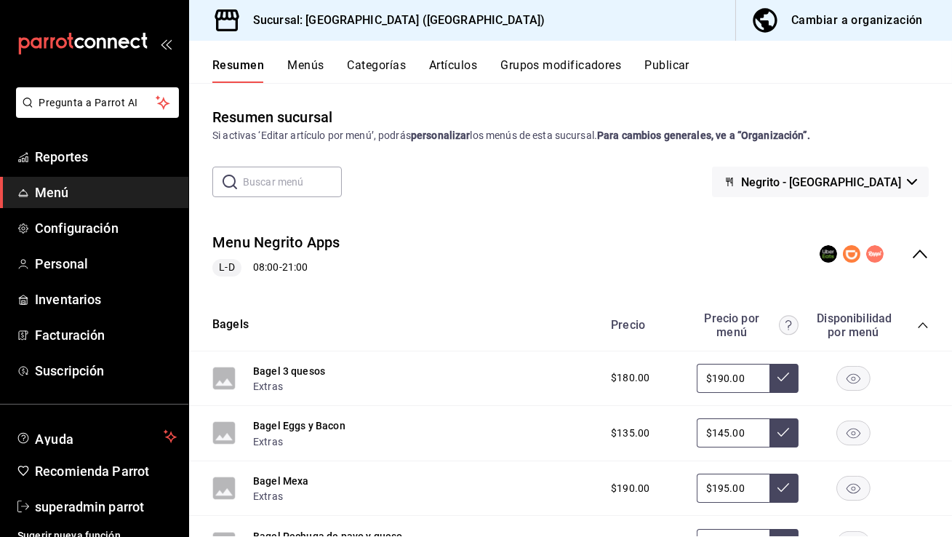
click at [681, 72] on button "Publicar" at bounding box center [666, 70] width 45 height 25
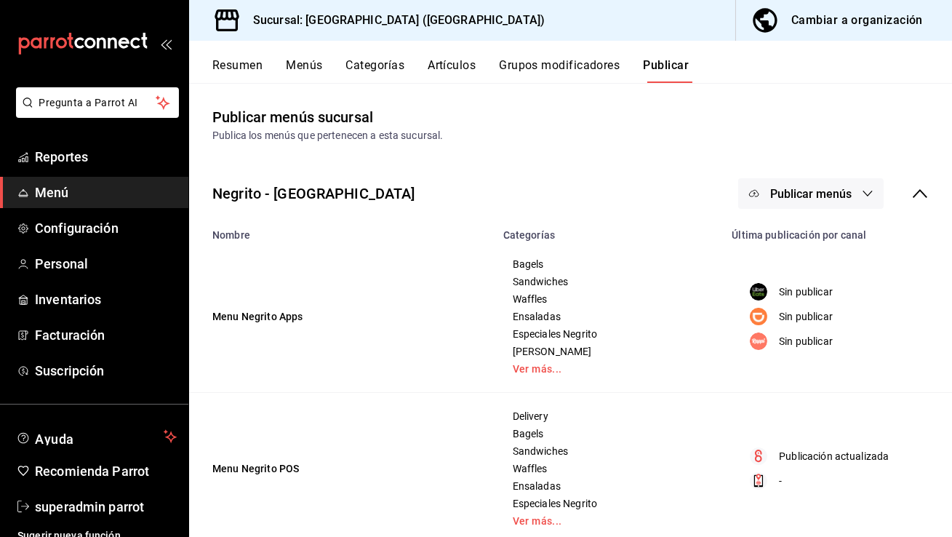
click at [812, 199] on span "Publicar menús" at bounding box center [810, 194] width 81 height 14
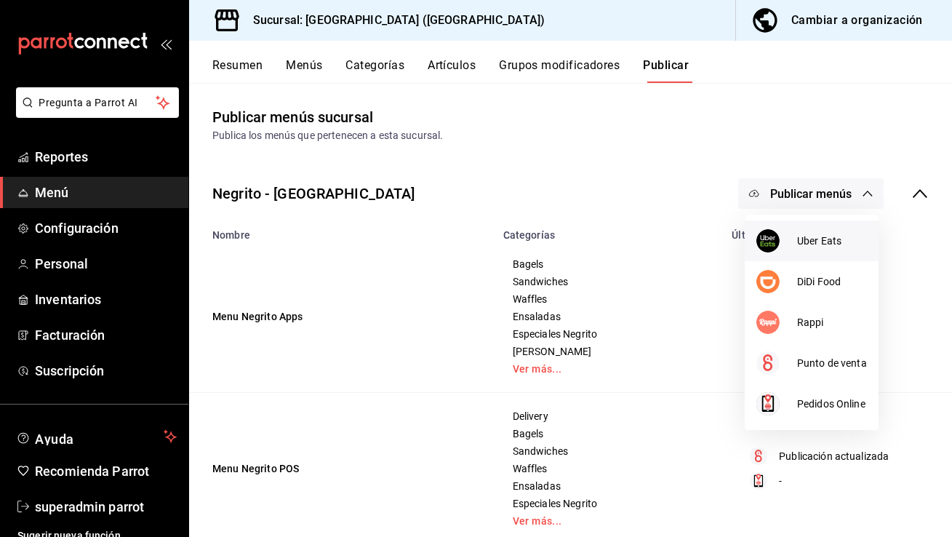
click at [815, 231] on li "Uber Eats" at bounding box center [812, 240] width 134 height 41
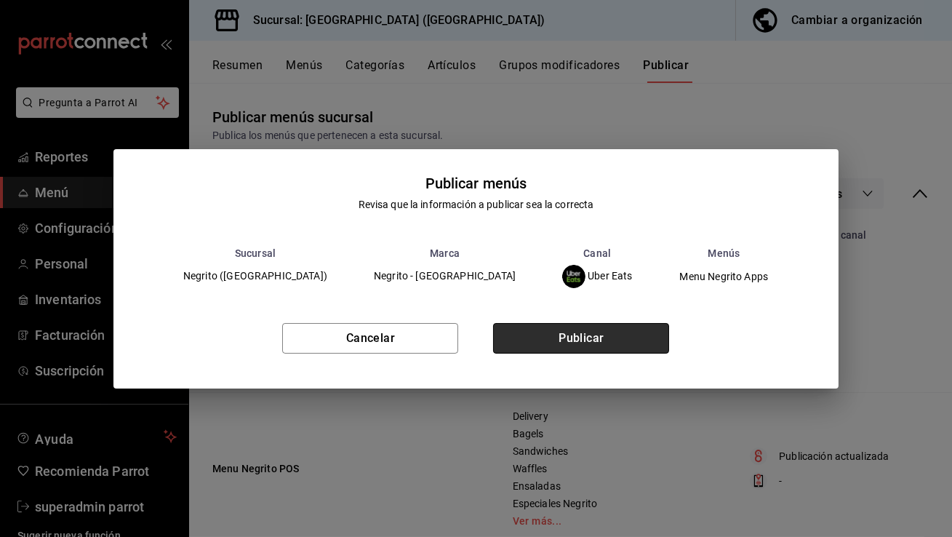
click at [619, 334] on button "Publicar" at bounding box center [581, 338] width 176 height 31
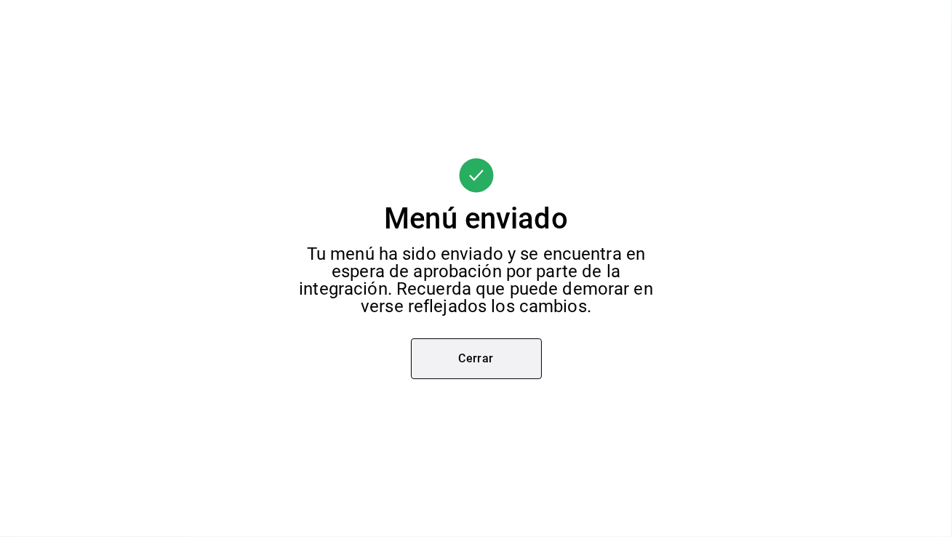
click at [453, 347] on button "Cerrar" at bounding box center [476, 358] width 131 height 41
